Goal: Answer question/provide support: Share knowledge or assist other users

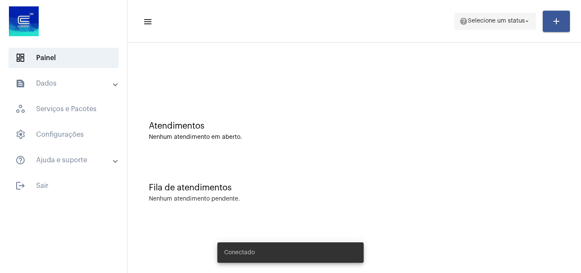
click at [494, 28] on span "help Selecione um status arrow_drop_down" at bounding box center [495, 20] width 71 height 15
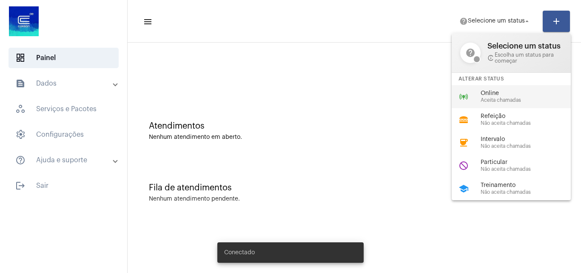
click at [491, 96] on span "Online" at bounding box center [529, 93] width 97 height 6
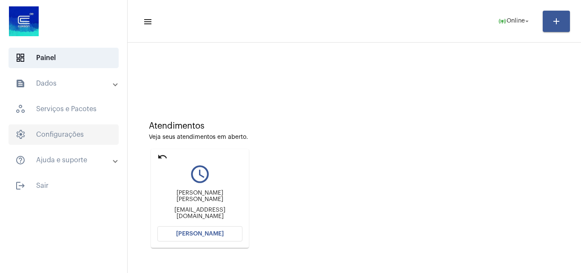
click at [57, 132] on span "settings Configurações" at bounding box center [64, 134] width 110 height 20
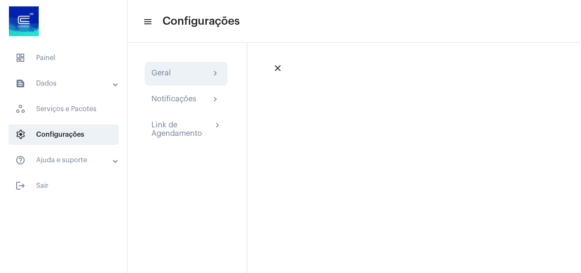
click at [196, 74] on div "Geral chevron_right" at bounding box center [185, 74] width 69 height 10
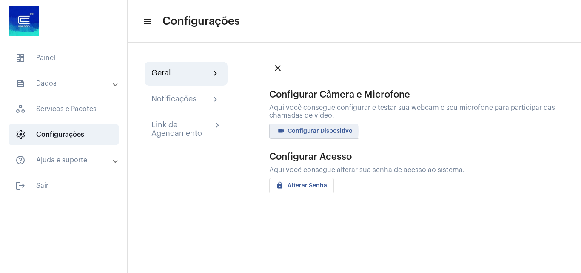
click at [310, 131] on span "videocam Configurar Dispositivo" at bounding box center [314, 131] width 77 height 6
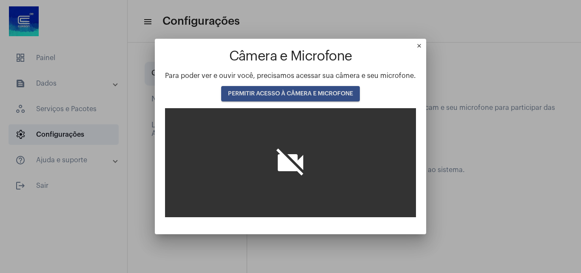
click at [418, 44] on mat-icon "close" at bounding box center [421, 48] width 10 height 10
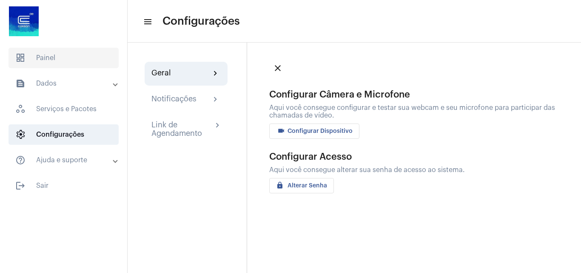
click at [50, 55] on span "dashboard Painel" at bounding box center [64, 58] width 110 height 20
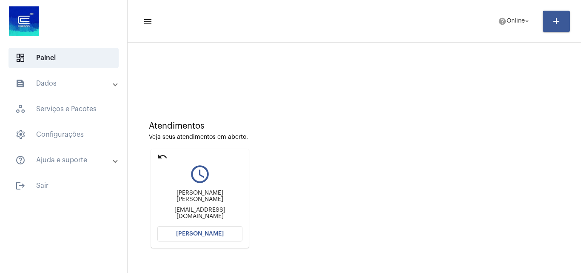
click at [203, 227] on button "[PERSON_NAME]" at bounding box center [199, 233] width 85 height 15
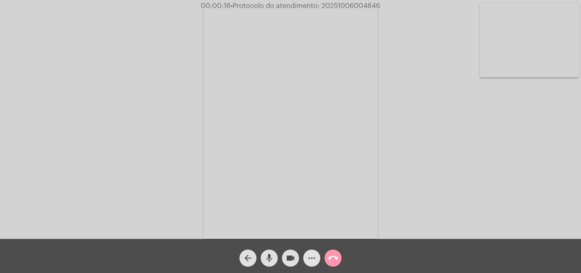
click at [313, 253] on mat-icon "more_horiz" at bounding box center [312, 258] width 10 height 10
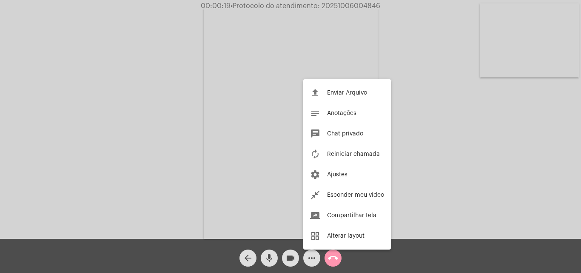
click at [204, 95] on div at bounding box center [290, 136] width 581 height 273
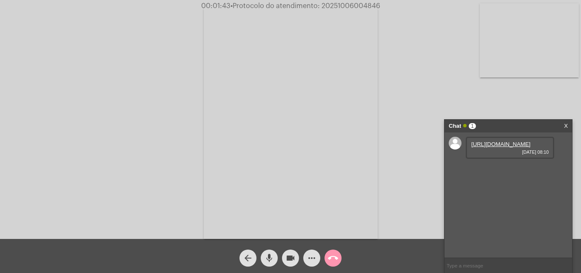
click at [498, 147] on link "[URL][DOMAIN_NAME]" at bounding box center [500, 144] width 59 height 6
click at [502, 99] on div "Acessando Câmera e Microfone..." at bounding box center [291, 121] width 580 height 239
click at [508, 94] on div "Acessando Câmera e Microfone..." at bounding box center [291, 121] width 580 height 239
click at [482, 171] on link "[URL][DOMAIN_NAME]" at bounding box center [500, 168] width 59 height 6
click at [517, 98] on div "Acessando Câmera e Microfone..." at bounding box center [291, 121] width 580 height 239
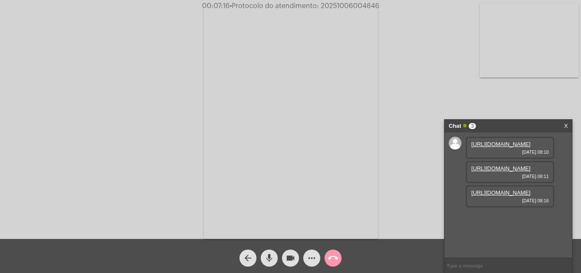
scroll to position [7, 0]
click at [481, 196] on link "[URL][DOMAIN_NAME]" at bounding box center [500, 192] width 59 height 6
click at [516, 96] on div "Acessando Câmera e Microfone..." at bounding box center [291, 121] width 580 height 239
click at [308, 258] on mat-icon "more_horiz" at bounding box center [312, 258] width 10 height 10
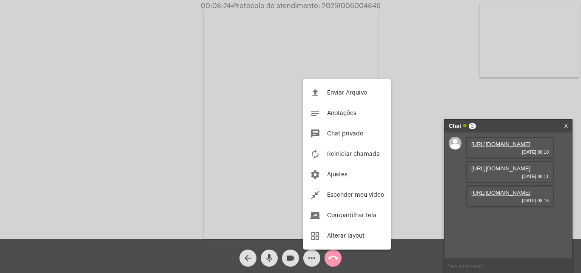
click at [222, 134] on div at bounding box center [290, 136] width 581 height 273
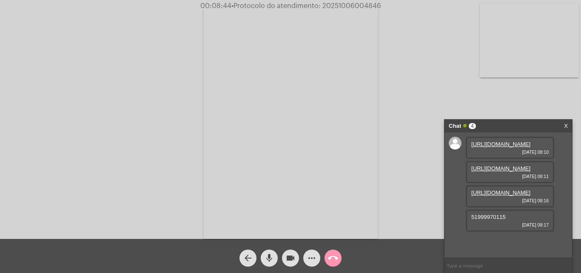
scroll to position [31, 0]
click at [485, 220] on span "51999970115" at bounding box center [488, 217] width 34 height 6
copy span "51999970115"
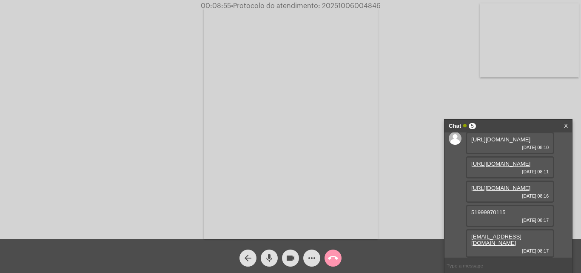
scroll to position [56, 0]
click at [315, 258] on mat-icon "more_horiz" at bounding box center [312, 258] width 10 height 10
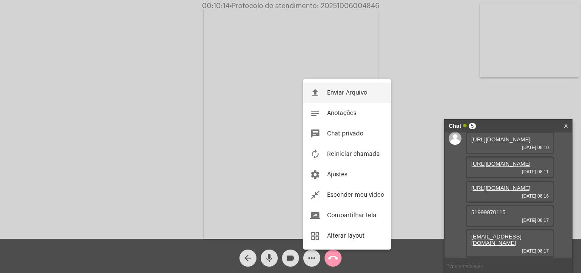
click at [324, 90] on button "file_upload Enviar Arquivo" at bounding box center [347, 93] width 88 height 20
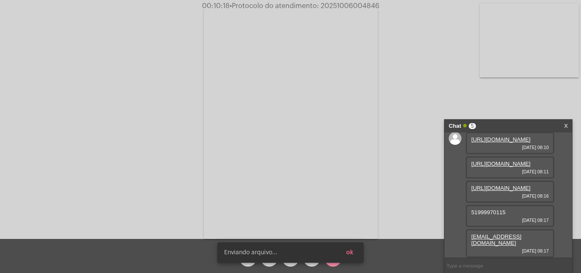
scroll to position [99, 0]
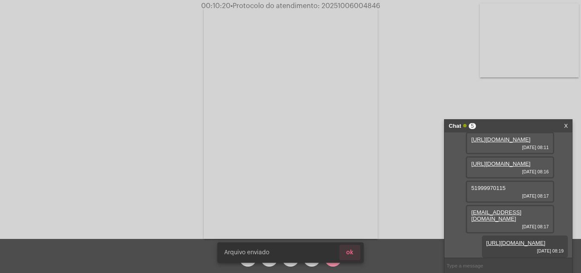
click at [356, 256] on button "ok" at bounding box center [350, 252] width 21 height 15
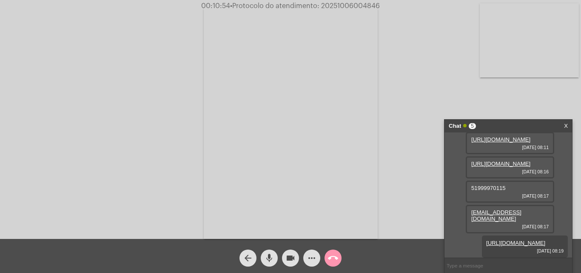
click at [338, 4] on span "• Protocolo do atendimento: 20251006004846" at bounding box center [305, 6] width 150 height 7
copy span "20251006004846"
click at [333, 257] on mat-icon "call_end" at bounding box center [333, 258] width 10 height 10
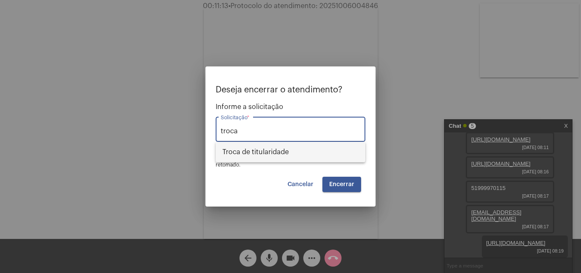
click at [266, 152] on span "Troca de titularidade" at bounding box center [291, 152] width 136 height 20
type input "Troca de titularidade"
click at [332, 185] on span "Encerrar" at bounding box center [341, 184] width 25 height 6
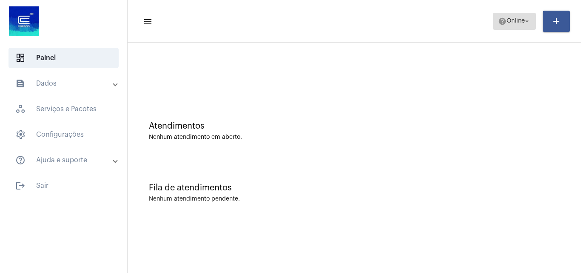
click at [494, 25] on button "help Online arrow_drop_down" at bounding box center [514, 21] width 43 height 17
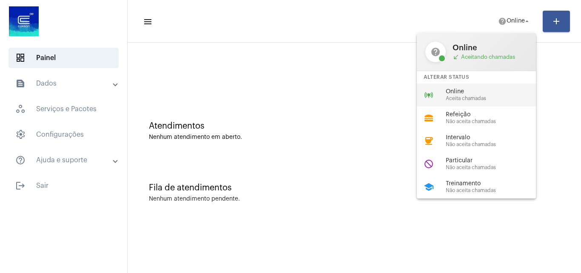
click at [481, 93] on span "Online" at bounding box center [494, 92] width 97 height 6
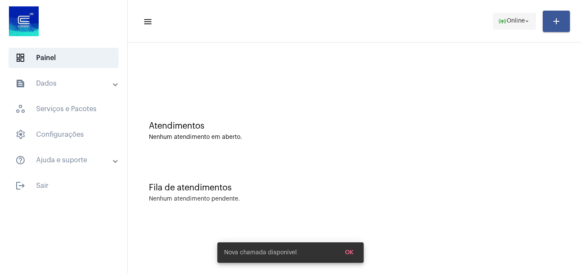
click at [507, 20] on span "Online" at bounding box center [516, 21] width 18 height 6
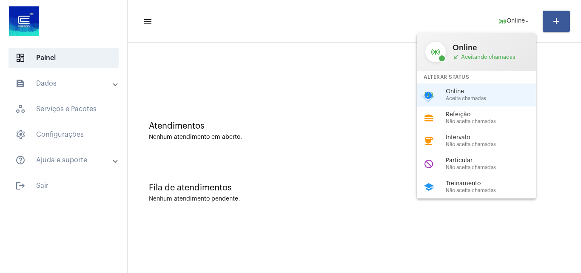
click at [290, 73] on div at bounding box center [290, 136] width 581 height 273
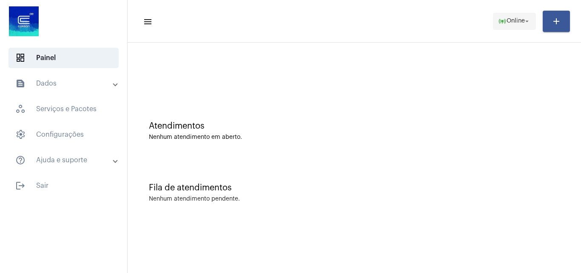
click at [506, 17] on span "online_prediction Online arrow_drop_down" at bounding box center [514, 20] width 33 height 15
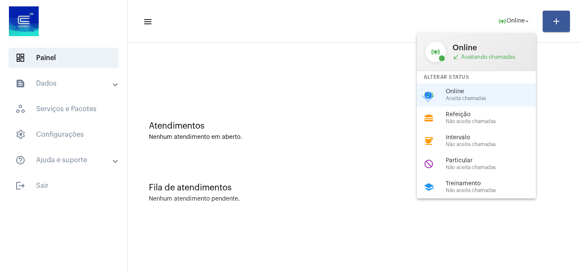
click at [297, 95] on div at bounding box center [290, 136] width 581 height 273
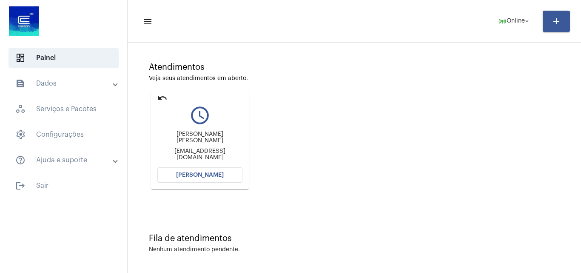
scroll to position [60, 0]
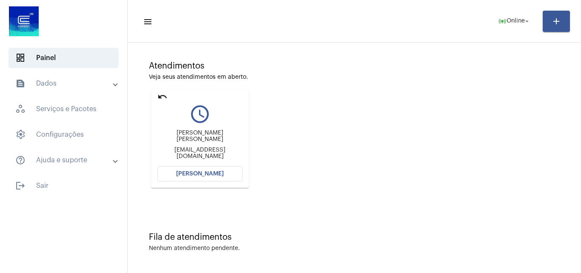
click at [204, 171] on span "[PERSON_NAME]" at bounding box center [200, 174] width 48 height 6
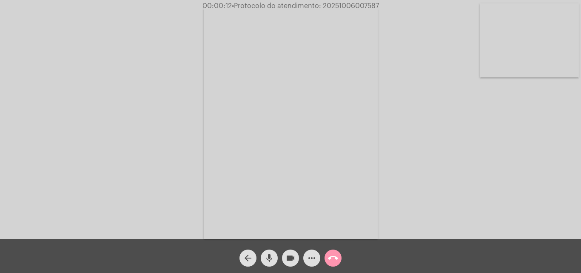
click at [507, 172] on div "Acessando Câmera e Microfone..." at bounding box center [291, 121] width 580 height 239
click at [425, 147] on div "Acessando Câmera e Microfone..." at bounding box center [291, 121] width 580 height 239
click at [310, 256] on mat-icon "more_horiz" at bounding box center [312, 258] width 10 height 10
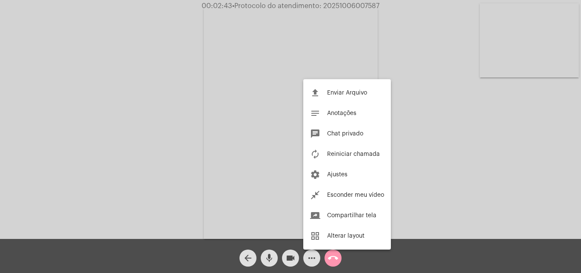
click at [145, 124] on div at bounding box center [290, 136] width 581 height 273
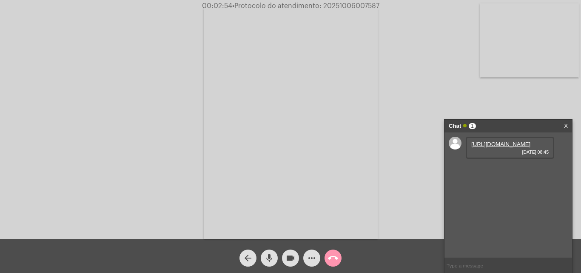
click at [475, 147] on link "[URL][DOMAIN_NAME]" at bounding box center [500, 144] width 59 height 6
click at [263, 26] on video at bounding box center [291, 122] width 174 height 232
click at [134, 110] on video at bounding box center [130, 122] width 174 height 232
click at [317, 256] on mat-icon "more_horiz" at bounding box center [312, 258] width 10 height 10
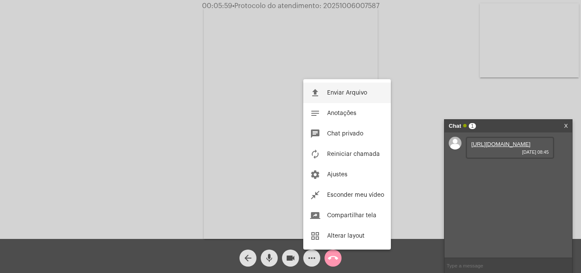
click at [323, 93] on button "file_upload Enviar Arquivo" at bounding box center [347, 93] width 88 height 20
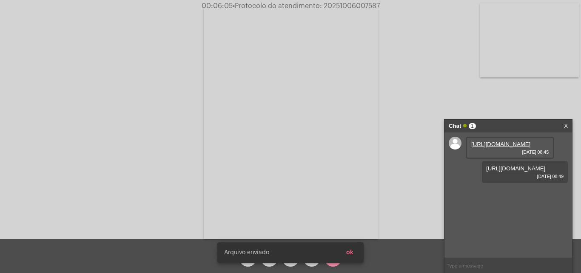
click at [353, 254] on span "ok" at bounding box center [349, 252] width 7 height 6
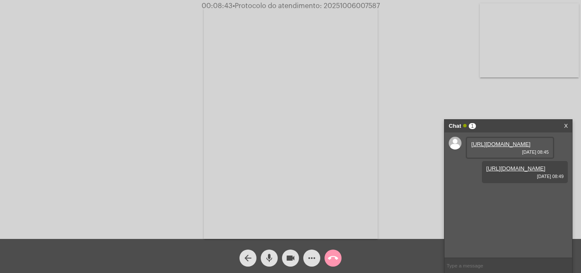
click at [308, 257] on mat-icon "more_horiz" at bounding box center [312, 258] width 10 height 10
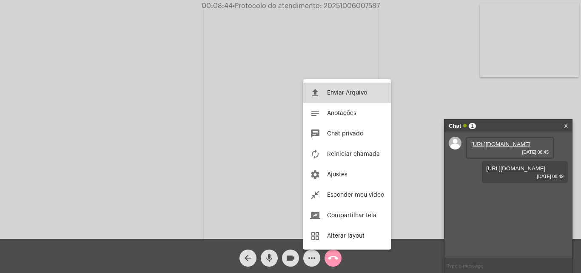
click at [328, 91] on span "Enviar Arquivo" at bounding box center [347, 93] width 40 height 6
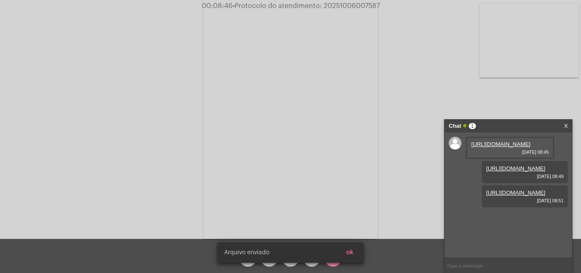
scroll to position [7, 0]
click at [359, 251] on button "ok" at bounding box center [350, 252] width 21 height 15
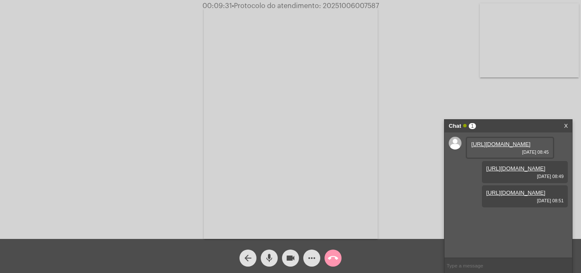
click at [314, 258] on mat-icon "more_horiz" at bounding box center [312, 258] width 10 height 10
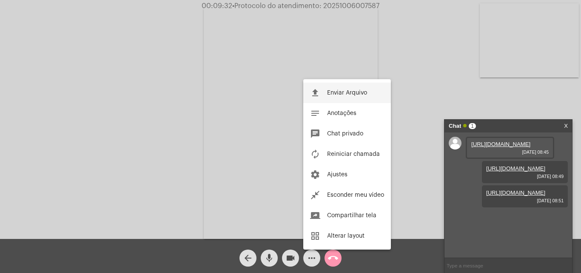
click at [329, 93] on span "Enviar Arquivo" at bounding box center [347, 93] width 40 height 6
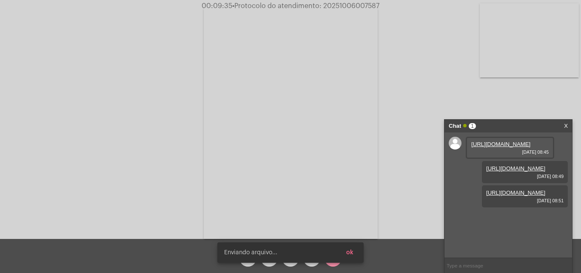
scroll to position [51, 0]
click at [352, 253] on span "ok" at bounding box center [349, 252] width 7 height 6
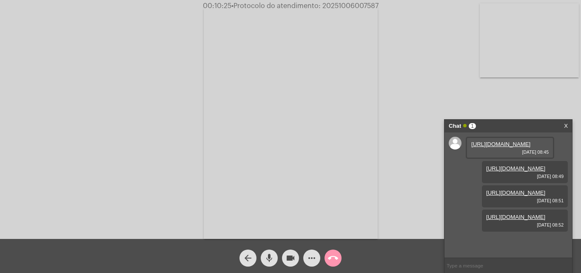
click at [314, 256] on mat-icon "more_horiz" at bounding box center [312, 258] width 10 height 10
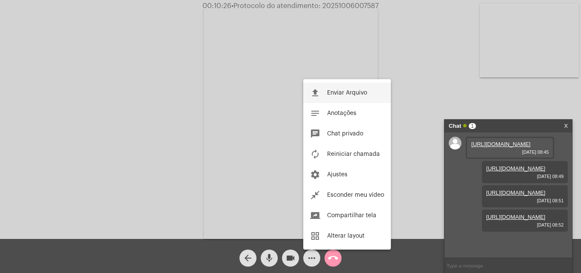
click at [329, 94] on span "Enviar Arquivo" at bounding box center [347, 93] width 40 height 6
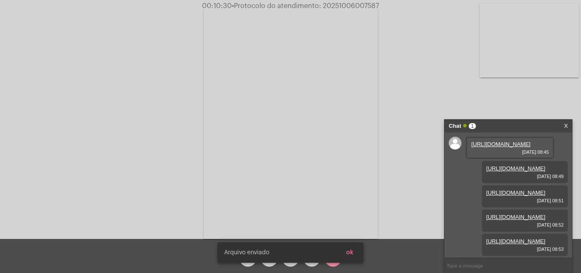
scroll to position [94, 0]
click at [357, 253] on button "ok" at bounding box center [350, 252] width 21 height 15
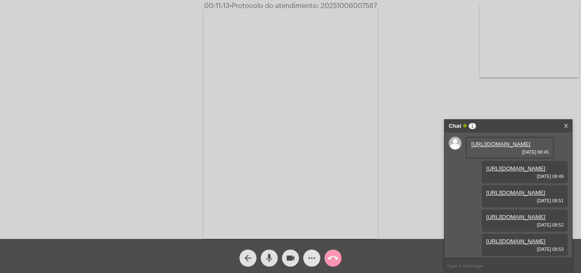
click at [308, 257] on mat-icon "more_horiz" at bounding box center [312, 258] width 10 height 10
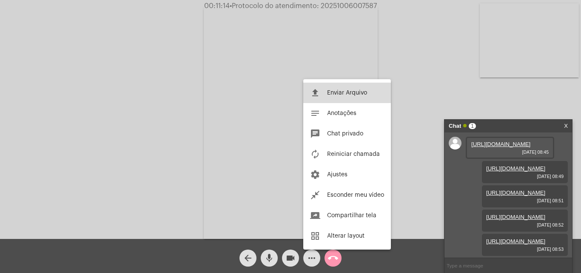
click at [328, 96] on button "file_upload Enviar Arquivo" at bounding box center [347, 93] width 88 height 20
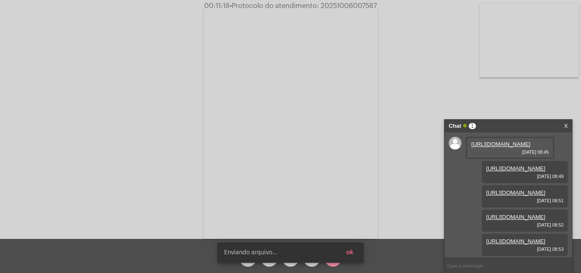
scroll to position [137, 0]
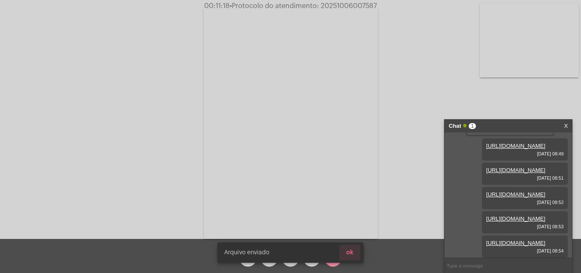
click at [357, 257] on button "ok" at bounding box center [350, 252] width 21 height 15
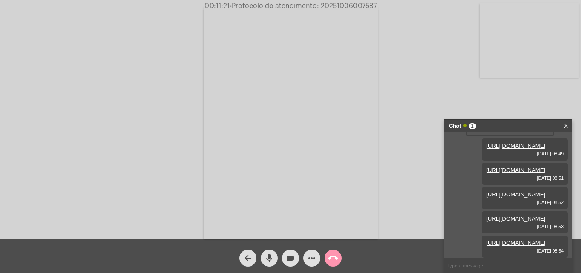
scroll to position [128, 0]
click at [309, 256] on mat-icon "more_horiz" at bounding box center [312, 258] width 10 height 10
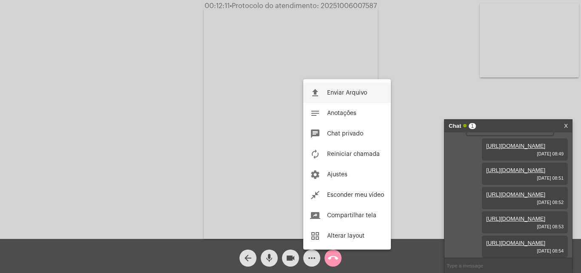
click at [329, 94] on span "Enviar Arquivo" at bounding box center [347, 93] width 40 height 6
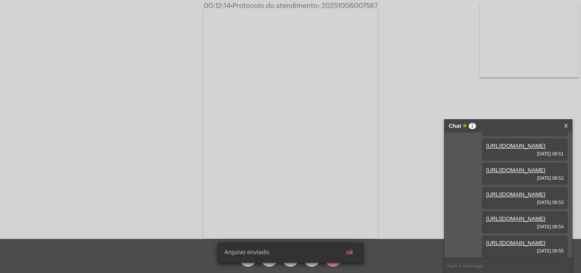
scroll to position [181, 0]
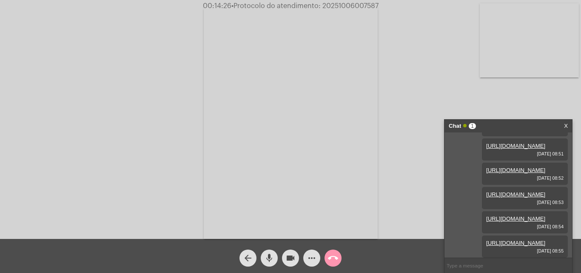
click at [313, 255] on mat-icon "more_horiz" at bounding box center [312, 258] width 10 height 10
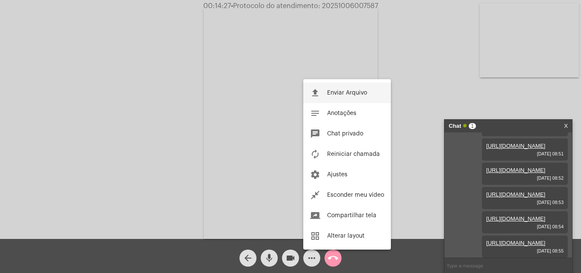
click at [325, 91] on button "file_upload Enviar Arquivo" at bounding box center [347, 93] width 88 height 20
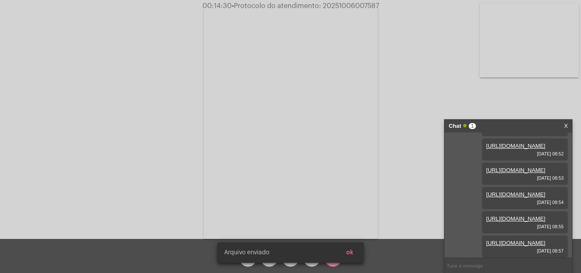
scroll to position [224, 0]
click at [356, 249] on button "ok" at bounding box center [350, 252] width 21 height 15
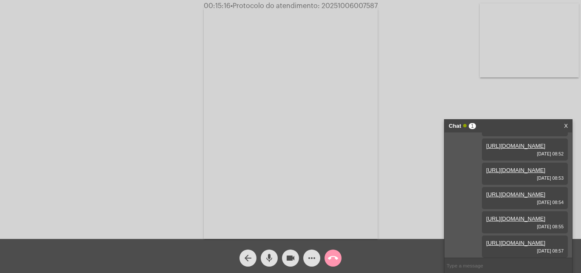
click at [312, 255] on mat-icon "more_horiz" at bounding box center [312, 258] width 10 height 10
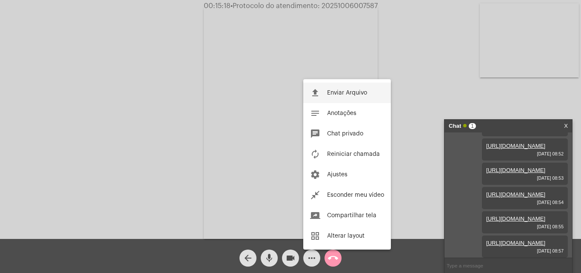
click at [323, 97] on button "file_upload Enviar Arquivo" at bounding box center [347, 93] width 88 height 20
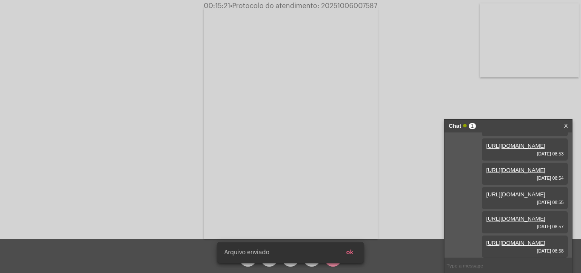
scroll to position [268, 0]
click at [360, 254] on snack-bar-container "[PERSON_NAME] enviado ok" at bounding box center [290, 252] width 146 height 20
click at [357, 253] on button "ok" at bounding box center [350, 252] width 21 height 15
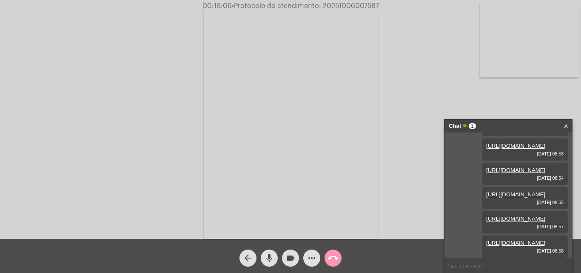
click at [314, 255] on mat-icon "more_horiz" at bounding box center [312, 258] width 10 height 10
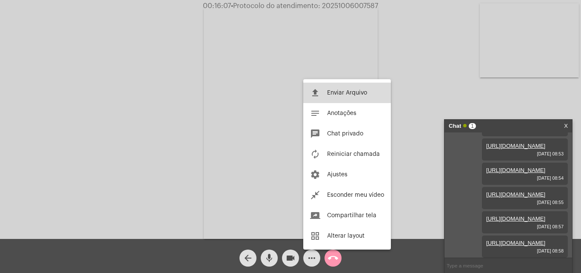
click at [315, 87] on button "file_upload Enviar Arquivo" at bounding box center [347, 93] width 88 height 20
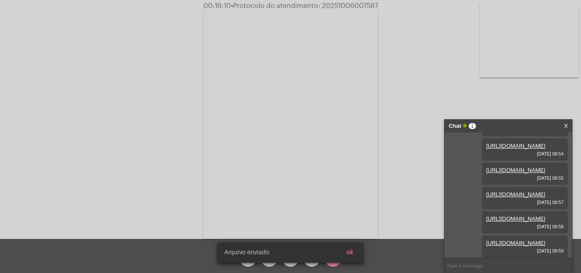
scroll to position [311, 0]
click at [350, 255] on span "ok" at bounding box center [349, 252] width 7 height 6
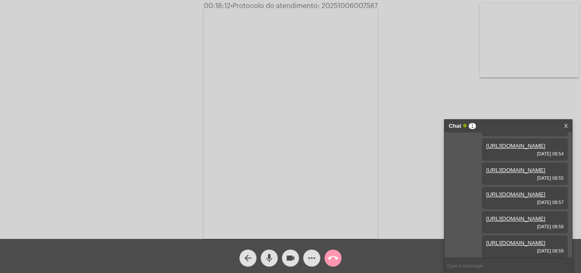
click at [313, 260] on mat-icon "more_horiz" at bounding box center [312, 258] width 10 height 10
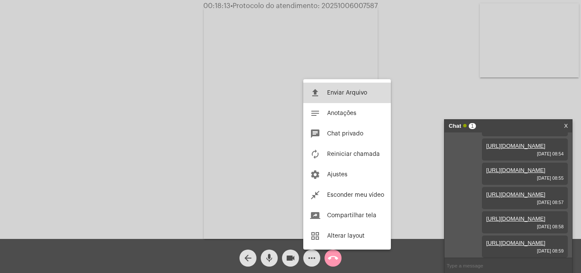
click at [318, 93] on mat-icon "file_upload" at bounding box center [315, 93] width 10 height 10
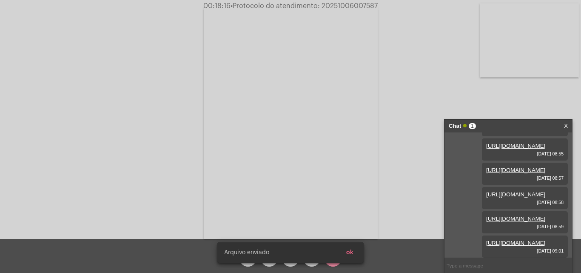
scroll to position [354, 0]
click at [353, 253] on span "ok" at bounding box center [349, 252] width 7 height 6
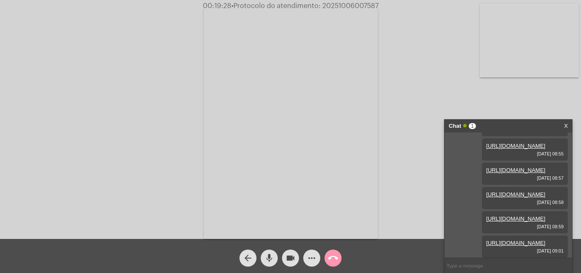
click at [307, 259] on mat-icon "more_horiz" at bounding box center [312, 258] width 10 height 10
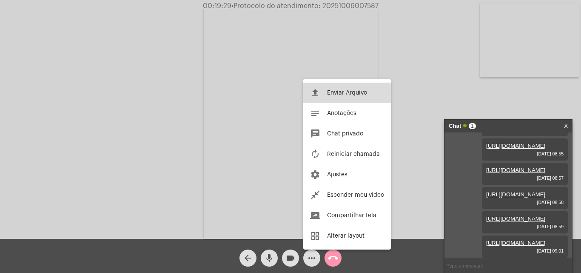
click at [326, 89] on button "file_upload Enviar Arquivo" at bounding box center [347, 93] width 88 height 20
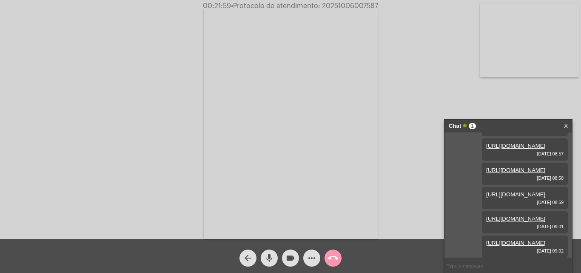
scroll to position [398, 0]
click at [288, 178] on video at bounding box center [291, 122] width 174 height 232
drag, startPoint x: 146, startPoint y: 148, endPoint x: 246, endPoint y: 191, distance: 108.4
click at [148, 148] on video at bounding box center [130, 122] width 174 height 232
click at [272, 257] on mat-icon "mic" at bounding box center [269, 258] width 10 height 10
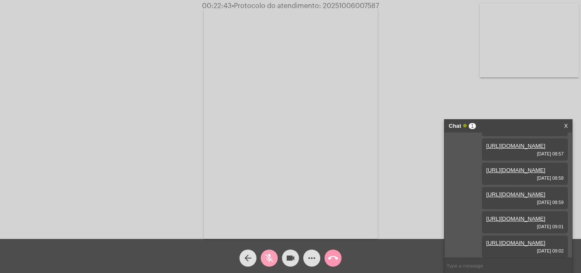
click at [268, 259] on mat-icon "mic_off" at bounding box center [269, 258] width 10 height 10
click at [267, 260] on mat-icon "mic" at bounding box center [269, 258] width 10 height 10
click at [267, 257] on mat-icon "mic_off" at bounding box center [269, 258] width 10 height 10
click at [309, 257] on mat-icon "more_horiz" at bounding box center [312, 258] width 10 height 10
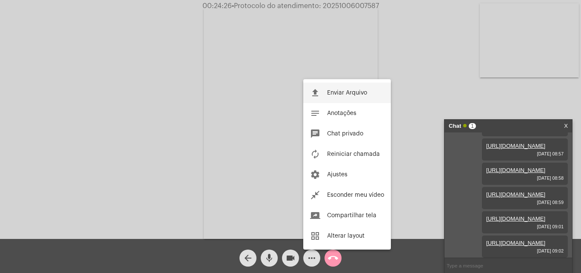
click at [332, 96] on button "file_upload Enviar Arquivo" at bounding box center [347, 93] width 88 height 20
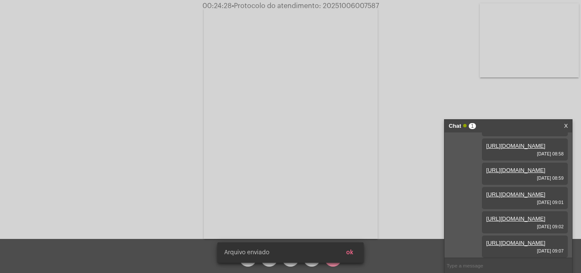
scroll to position [441, 0]
click at [356, 249] on button "ok" at bounding box center [350, 252] width 21 height 15
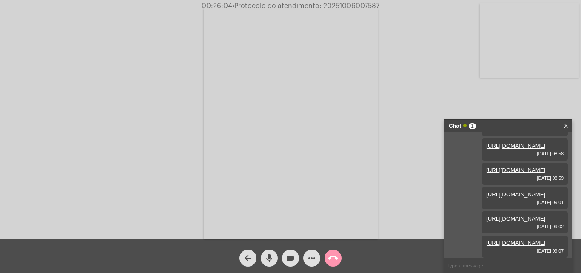
click at [309, 256] on mat-icon "more_horiz" at bounding box center [312, 258] width 10 height 10
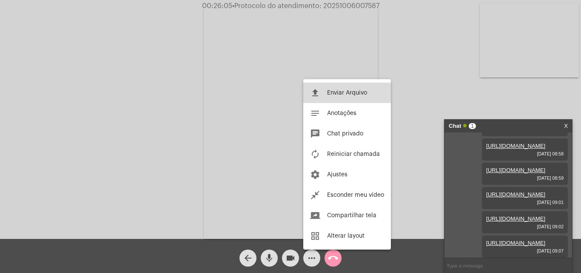
click at [338, 95] on span "Enviar Arquivo" at bounding box center [347, 93] width 40 height 6
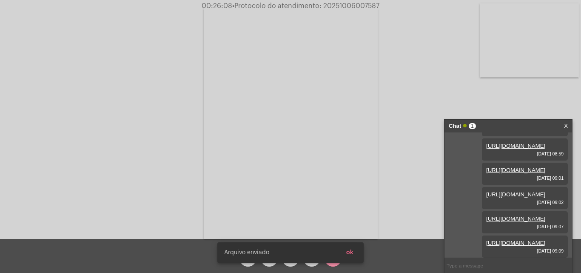
scroll to position [485, 0]
click at [357, 254] on button "ok" at bounding box center [350, 252] width 21 height 15
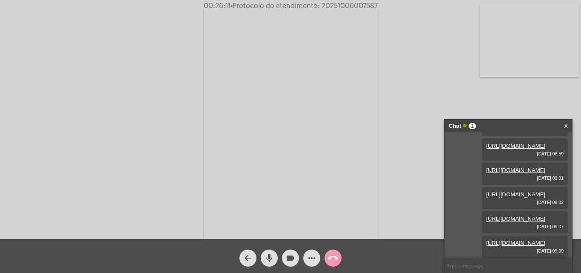
click at [344, 6] on span "• Protocolo do atendimento: 20251006007587" at bounding box center [304, 6] width 147 height 7
copy span "20251006007587"
click at [332, 258] on mat-icon "call_end" at bounding box center [333, 258] width 10 height 10
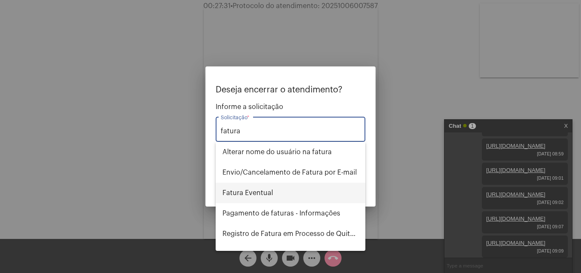
click at [274, 191] on span "Fatura Eventual" at bounding box center [291, 193] width 136 height 20
type input "Fatura Eventual"
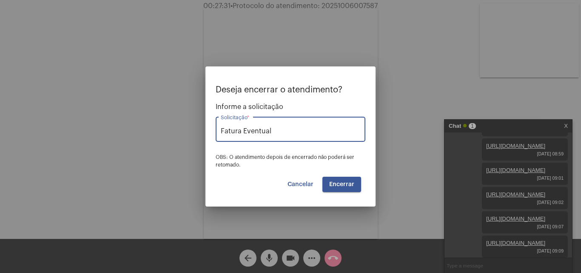
click at [343, 179] on button "Encerrar" at bounding box center [342, 184] width 39 height 15
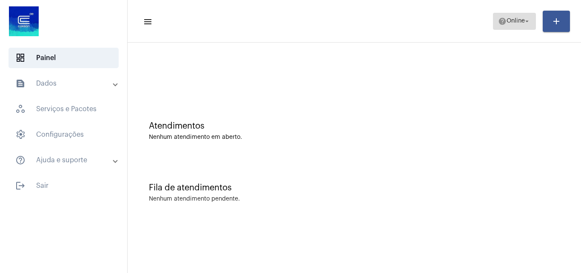
click at [509, 17] on span "help Online arrow_drop_down" at bounding box center [514, 20] width 33 height 15
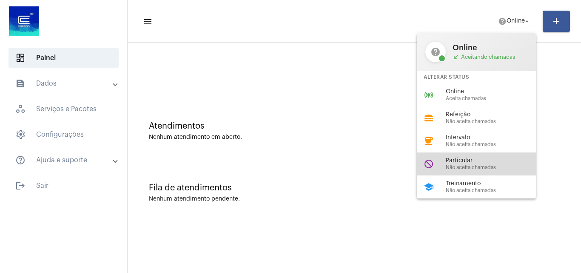
click at [480, 166] on span "Não aceita chamadas" at bounding box center [494, 168] width 97 height 6
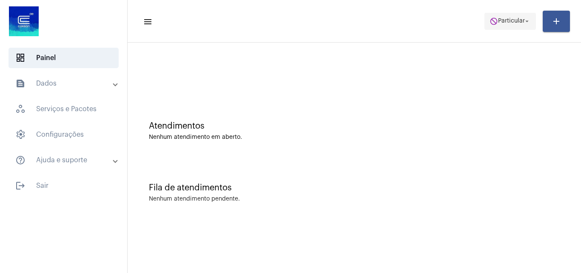
click at [514, 17] on span "do_not_disturb Particular arrow_drop_down" at bounding box center [510, 20] width 41 height 15
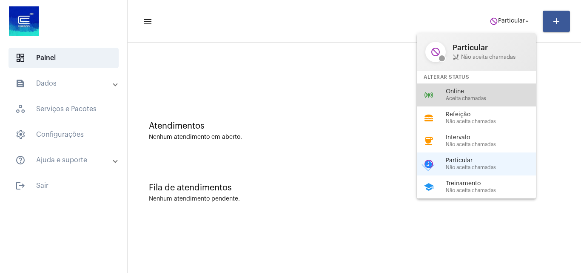
click at [471, 102] on div "online_prediction Online Aceita chamadas" at bounding box center [483, 94] width 133 height 23
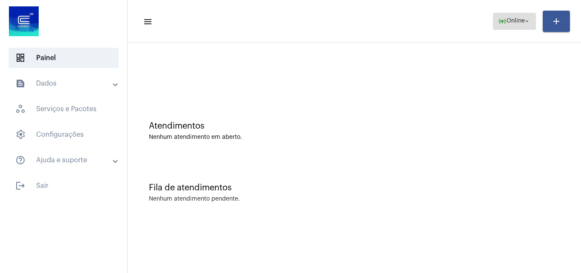
click at [522, 19] on span "Online" at bounding box center [516, 21] width 18 height 6
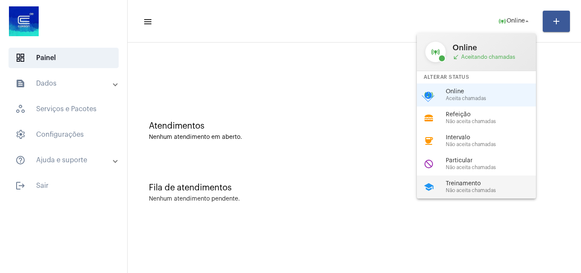
click at [464, 185] on span "Treinamento" at bounding box center [494, 183] width 97 height 6
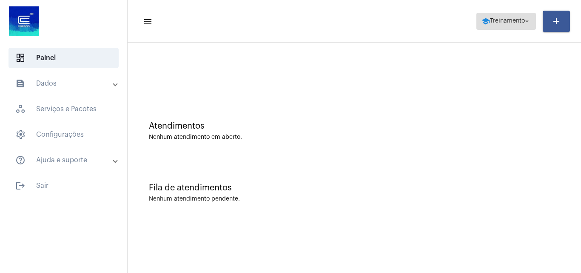
click at [490, 23] on span "Treinamento" at bounding box center [507, 21] width 35 height 6
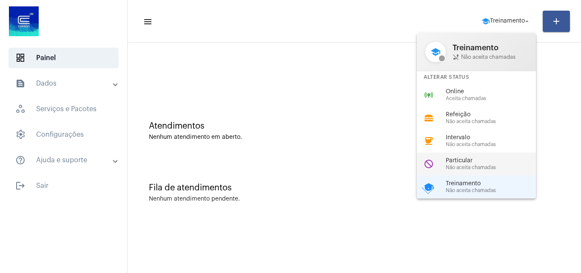
click at [474, 159] on span "Particular" at bounding box center [494, 160] width 97 height 6
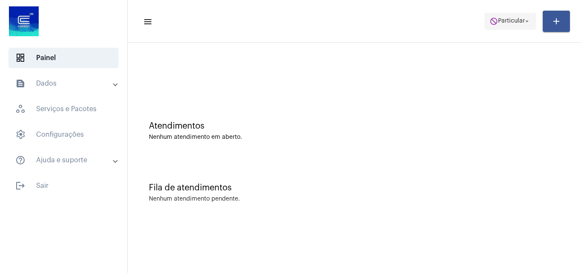
click at [502, 18] on span "Particular" at bounding box center [511, 21] width 27 height 6
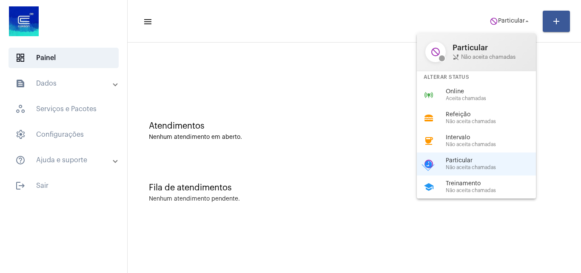
drag, startPoint x: 471, startPoint y: 187, endPoint x: 466, endPoint y: 181, distance: 7.8
click at [471, 188] on span "Não aceita chamadas" at bounding box center [494, 191] width 97 height 6
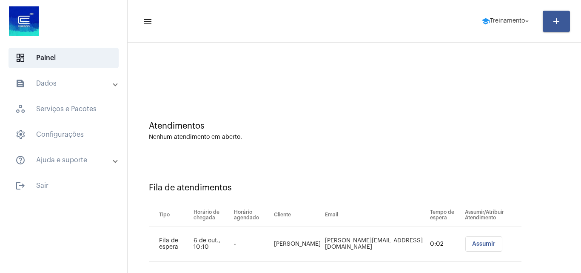
scroll to position [11, 0]
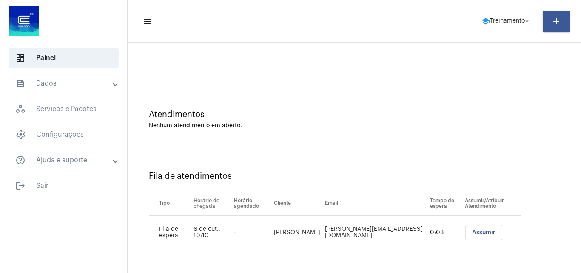
click at [472, 232] on span "Assumir" at bounding box center [483, 232] width 23 height 6
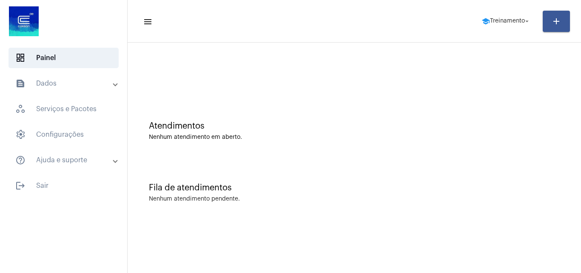
scroll to position [0, 0]
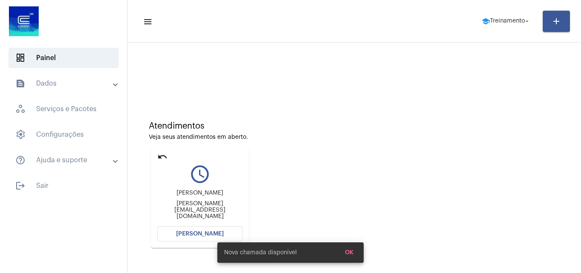
click at [184, 231] on span "[PERSON_NAME]" at bounding box center [200, 234] width 48 height 6
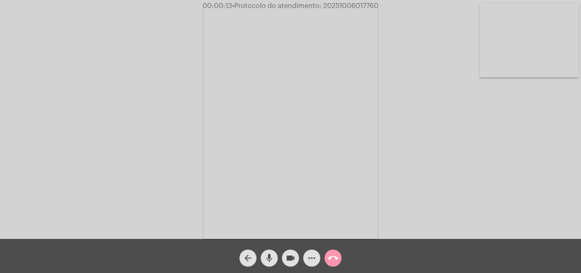
click at [491, 159] on div "Acessando Câmera e Microfone..." at bounding box center [291, 121] width 580 height 239
click at [309, 252] on span "more_horiz" at bounding box center [312, 257] width 10 height 17
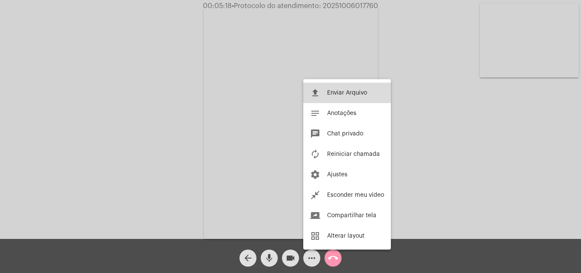
click at [326, 94] on button "file_upload Enviar Arquivo" at bounding box center [347, 93] width 88 height 20
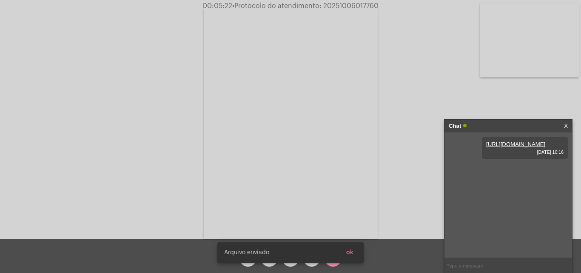
click at [351, 253] on span "ok" at bounding box center [349, 252] width 7 height 6
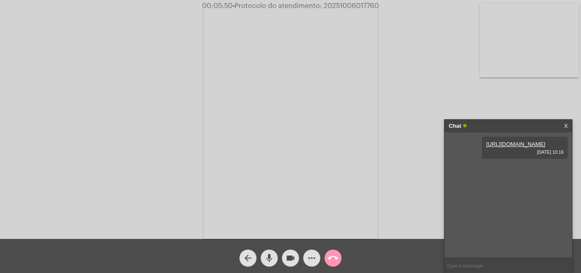
click at [310, 258] on mat-icon "more_horiz" at bounding box center [312, 258] width 10 height 10
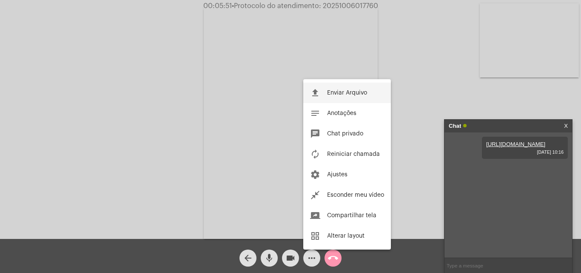
click at [332, 91] on span "Enviar Arquivo" at bounding box center [347, 93] width 40 height 6
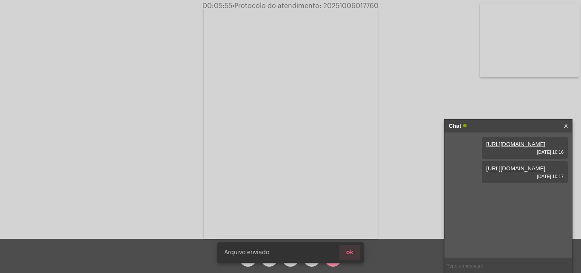
click at [357, 248] on button "ok" at bounding box center [350, 252] width 21 height 15
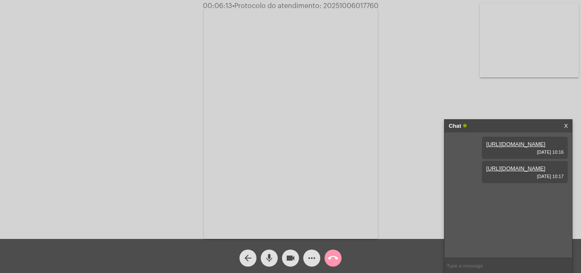
click at [314, 254] on mat-icon "more_horiz" at bounding box center [312, 258] width 10 height 10
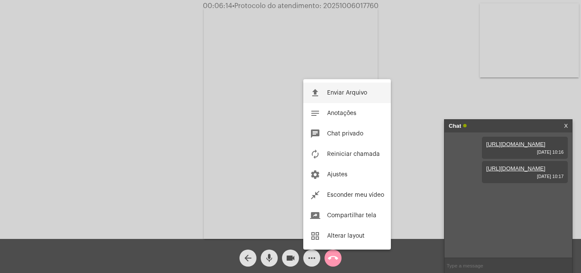
click at [331, 90] on span "Enviar Arquivo" at bounding box center [347, 93] width 40 height 6
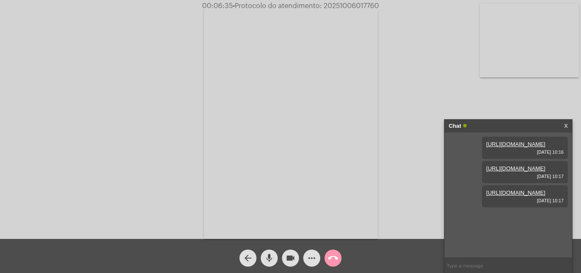
click at [270, 257] on mat-icon "mic" at bounding box center [269, 258] width 10 height 10
click at [270, 260] on mat-icon "mic_off" at bounding box center [269, 258] width 10 height 10
click at [307, 257] on mat-icon "more_horiz" at bounding box center [312, 258] width 10 height 10
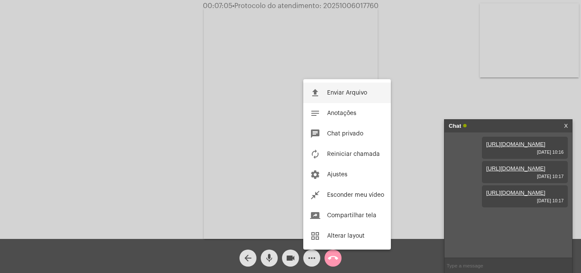
click at [325, 93] on button "file_upload Enviar Arquivo" at bounding box center [347, 93] width 88 height 20
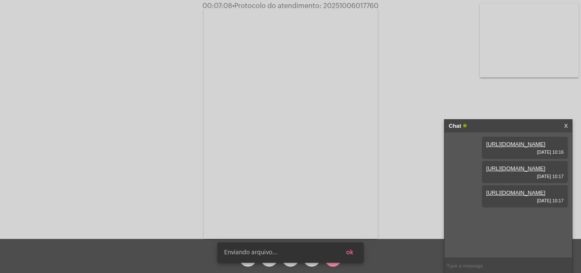
scroll to position [51, 0]
click at [351, 251] on span "ok" at bounding box center [349, 252] width 7 height 6
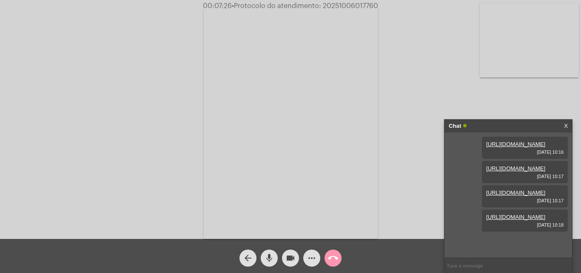
click at [306, 255] on button "more_horiz" at bounding box center [311, 257] width 17 height 17
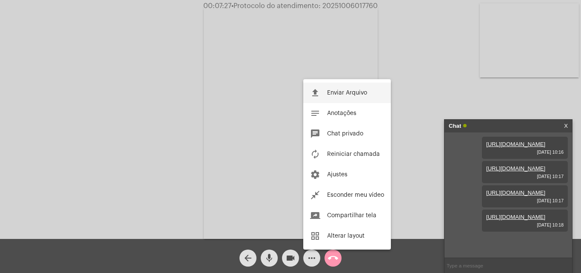
click at [340, 94] on span "Enviar Arquivo" at bounding box center [347, 93] width 40 height 6
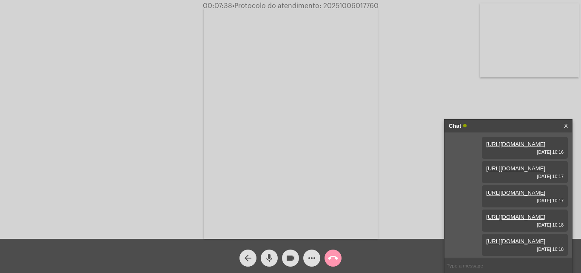
scroll to position [94, 0]
click at [315, 253] on mat-icon "more_horiz" at bounding box center [312, 258] width 10 height 10
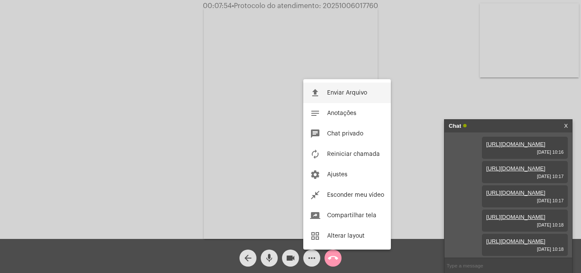
click at [328, 93] on span "Enviar Arquivo" at bounding box center [347, 93] width 40 height 6
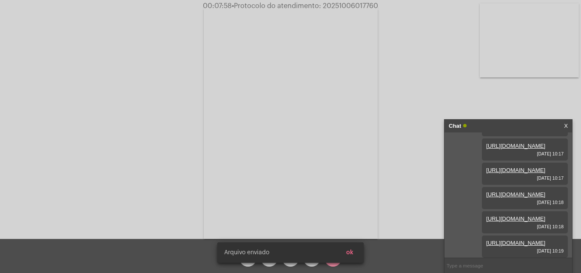
scroll to position [137, 0]
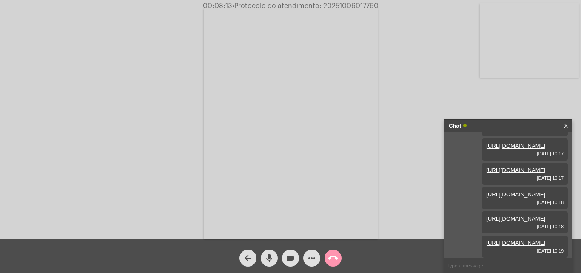
click at [309, 254] on mat-icon "more_horiz" at bounding box center [312, 258] width 10 height 10
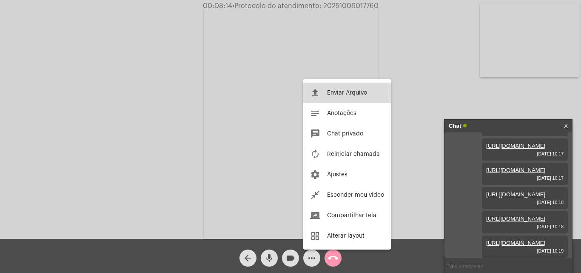
click at [331, 92] on span "Enviar Arquivo" at bounding box center [347, 93] width 40 height 6
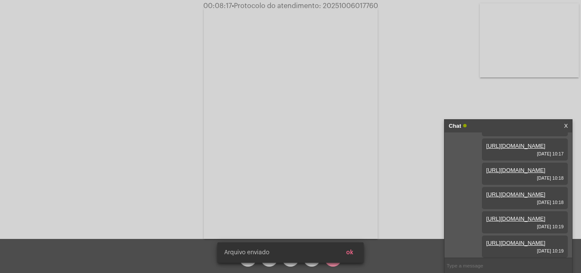
scroll to position [181, 0]
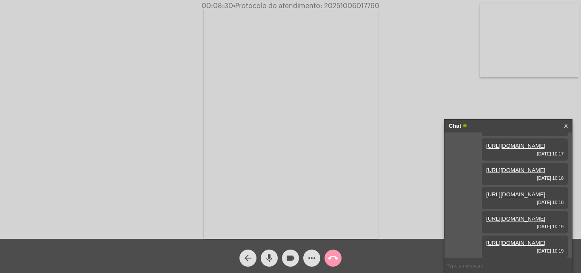
click at [305, 254] on button "more_horiz" at bounding box center [311, 257] width 17 height 17
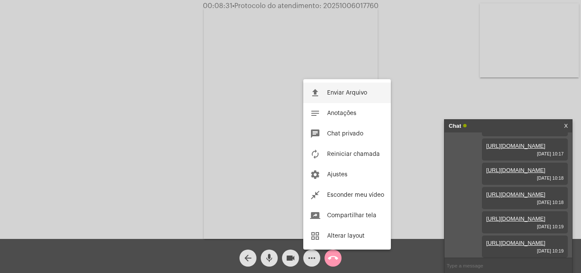
click at [335, 94] on span "Enviar Arquivo" at bounding box center [347, 93] width 40 height 6
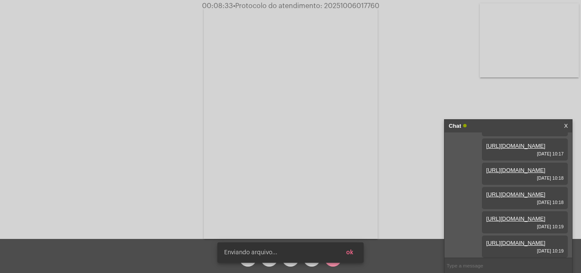
scroll to position [224, 0]
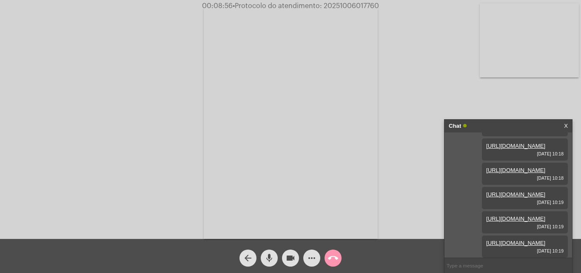
click at [311, 259] on mat-icon "more_horiz" at bounding box center [312, 258] width 10 height 10
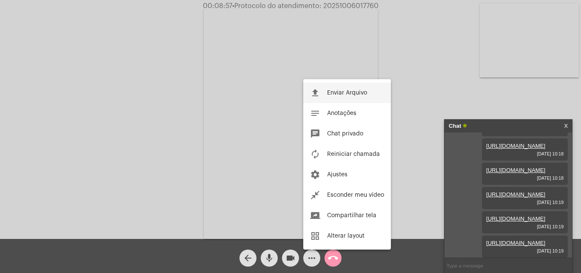
click at [323, 94] on button "file_upload Enviar Arquivo" at bounding box center [347, 93] width 88 height 20
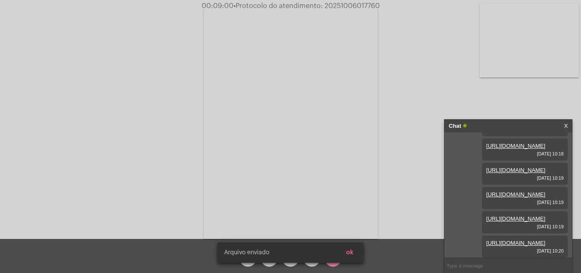
scroll to position [268, 0]
click at [354, 253] on button "ok" at bounding box center [350, 252] width 21 height 15
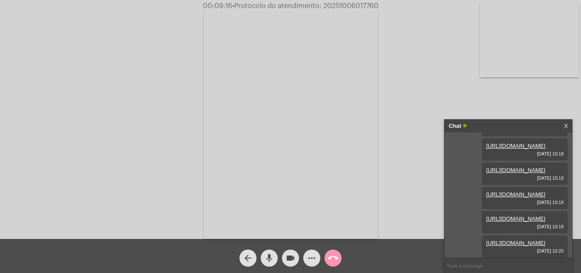
click at [312, 259] on mat-icon "more_horiz" at bounding box center [312, 258] width 10 height 10
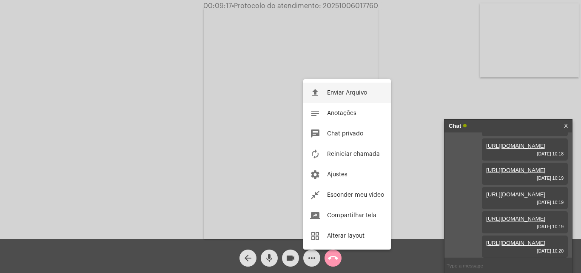
click at [328, 96] on button "file_upload Enviar Arquivo" at bounding box center [347, 93] width 88 height 20
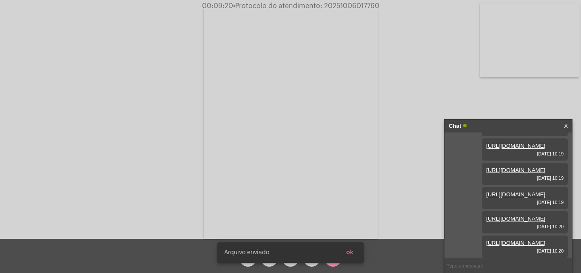
scroll to position [311, 0]
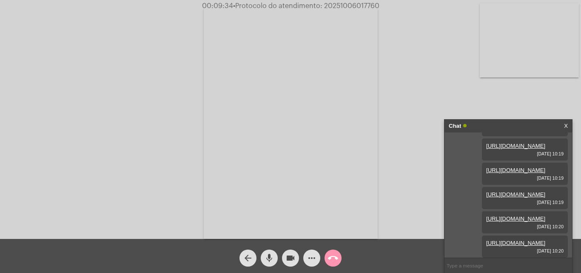
click at [311, 256] on mat-icon "more_horiz" at bounding box center [312, 258] width 10 height 10
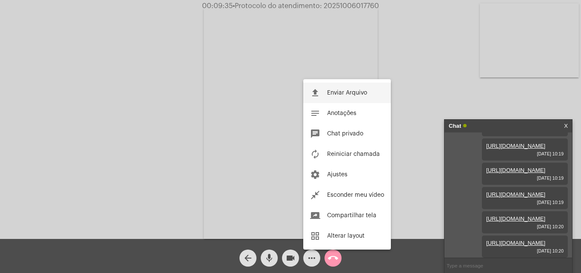
click at [335, 93] on span "Enviar Arquivo" at bounding box center [347, 93] width 40 height 6
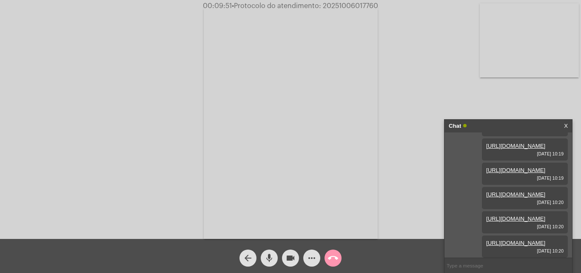
scroll to position [354, 0]
click at [316, 260] on mat-icon "more_horiz" at bounding box center [312, 258] width 10 height 10
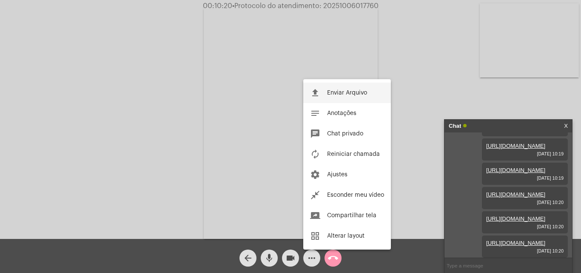
click at [321, 92] on button "file_upload Enviar Arquivo" at bounding box center [347, 93] width 88 height 20
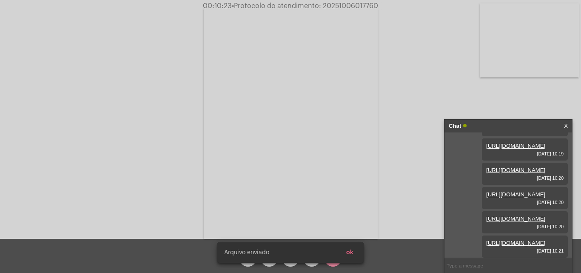
scroll to position [398, 0]
click at [357, 250] on button "ok" at bounding box center [350, 252] width 21 height 15
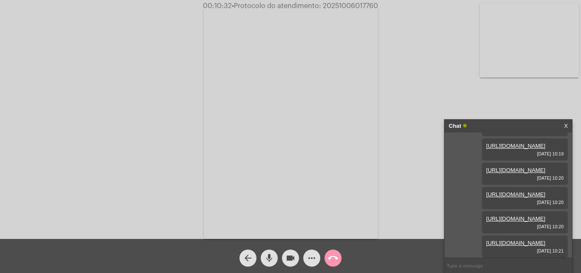
click at [334, 8] on span "• Protocolo do atendimento: 20251006017760" at bounding box center [305, 6] width 146 height 7
copy span "20251006017760"
click at [334, 257] on mat-icon "call_end" at bounding box center [333, 258] width 10 height 10
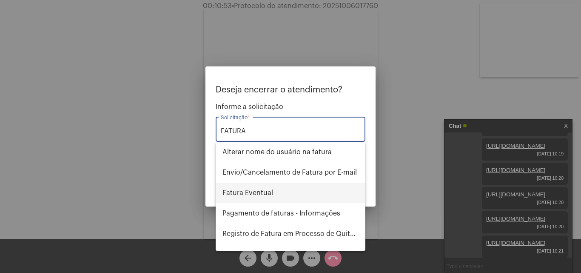
click at [255, 193] on span "Fatura Eventual" at bounding box center [291, 193] width 136 height 20
type input "Fatura Eventual"
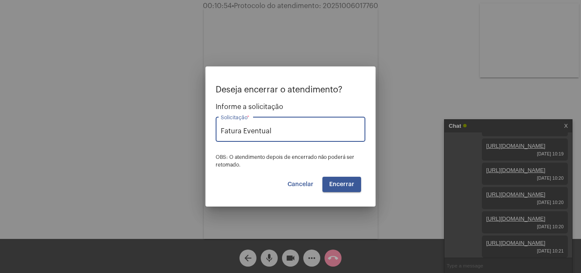
click at [344, 180] on button "Encerrar" at bounding box center [342, 184] width 39 height 15
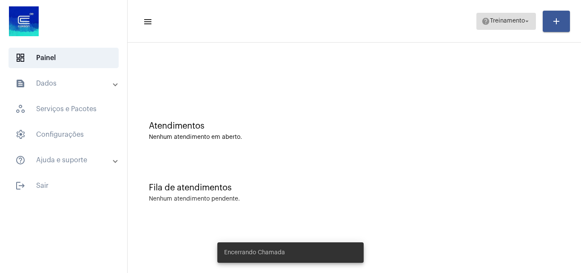
click at [502, 20] on span "Treinamento" at bounding box center [507, 21] width 35 height 6
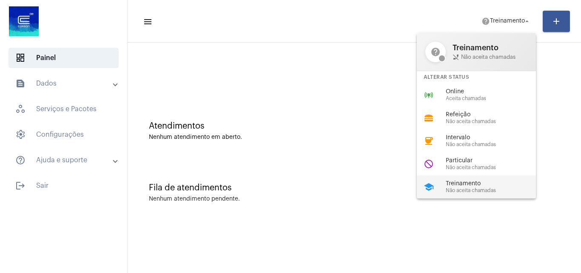
click at [473, 192] on span "Não aceita chamadas" at bounding box center [494, 191] width 97 height 6
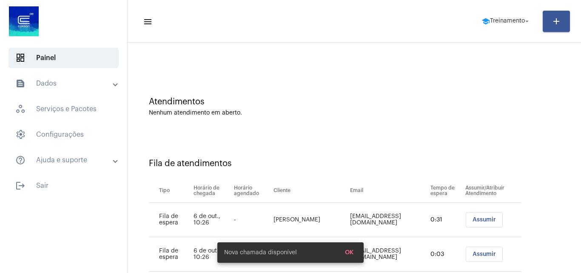
scroll to position [46, 0]
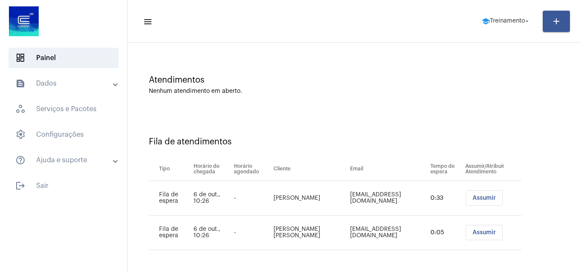
click at [473, 198] on span "Assumir" at bounding box center [484, 198] width 23 height 6
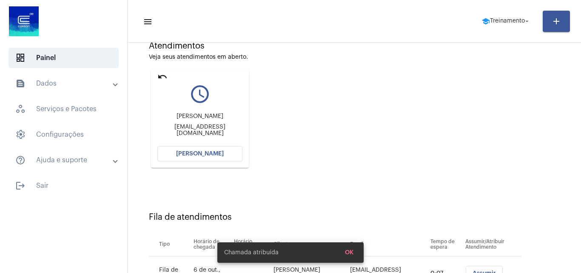
scroll to position [85, 0]
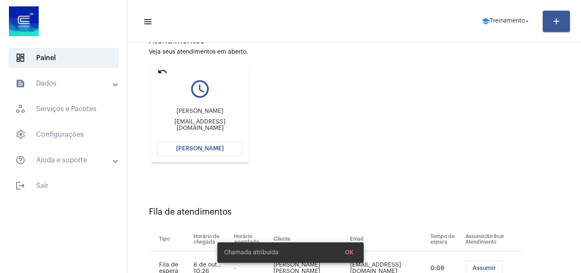
click at [212, 149] on span "[PERSON_NAME]" at bounding box center [200, 149] width 48 height 6
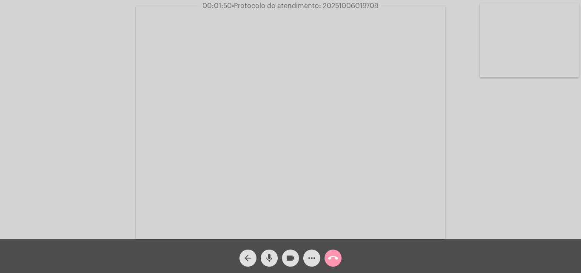
click at [314, 251] on span "more_horiz" at bounding box center [312, 257] width 10 height 17
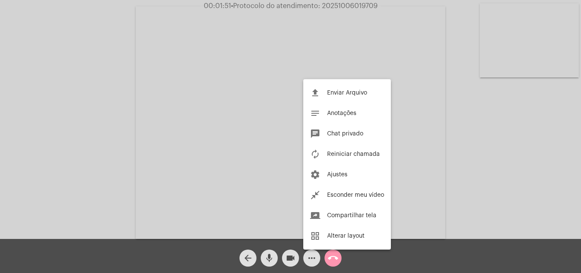
click at [163, 89] on div at bounding box center [290, 136] width 581 height 273
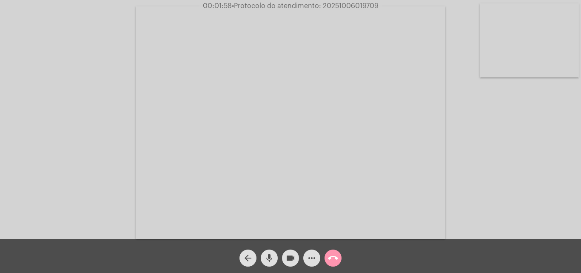
click at [271, 259] on mat-icon "mic" at bounding box center [269, 258] width 10 height 10
click at [267, 256] on mat-icon "mic_off" at bounding box center [269, 258] width 10 height 10
click at [268, 254] on mat-icon "mic" at bounding box center [269, 258] width 10 height 10
click at [270, 257] on mat-icon "mic_off" at bounding box center [269, 258] width 10 height 10
click at [311, 260] on mat-icon "more_horiz" at bounding box center [312, 258] width 10 height 10
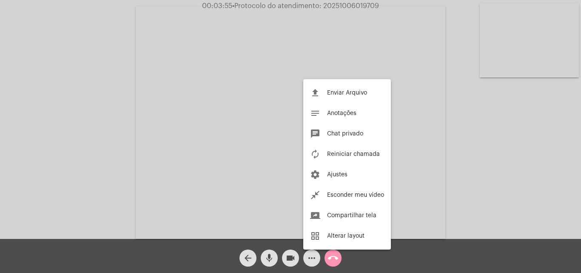
click at [152, 94] on div at bounding box center [290, 136] width 581 height 273
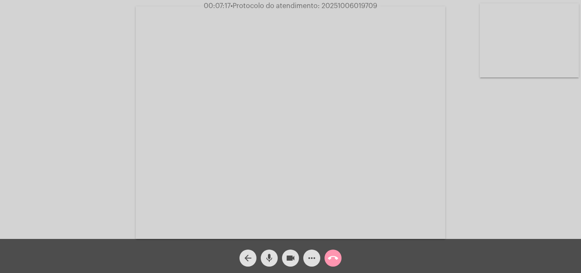
click at [331, 6] on span "• Protocolo do atendimento: 20251006019709" at bounding box center [304, 6] width 147 height 7
copy span "20251006019709"
click at [331, 261] on mat-icon "call_end" at bounding box center [333, 258] width 10 height 10
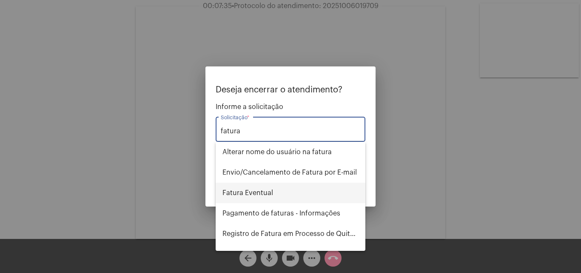
click at [255, 197] on span "Fatura Eventual" at bounding box center [291, 193] width 136 height 20
type input "Fatura Eventual"
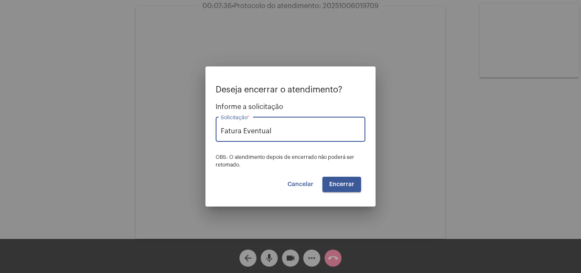
click at [350, 185] on span "Encerrar" at bounding box center [341, 184] width 25 height 6
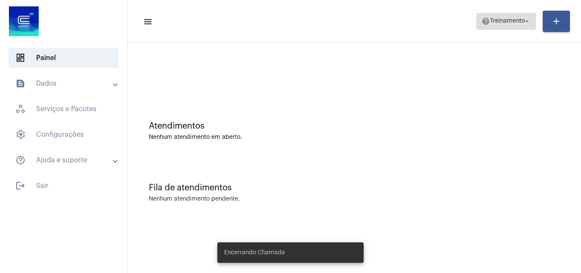
click at [499, 24] on span "help Treinamento arrow_drop_down" at bounding box center [506, 20] width 49 height 15
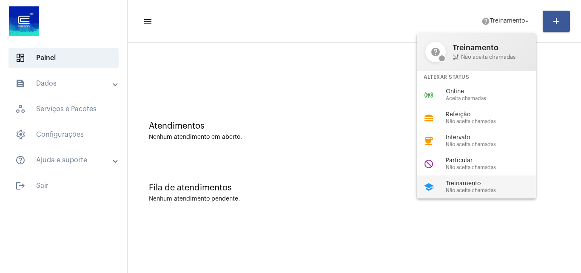
click at [450, 192] on span "Não aceita chamadas" at bounding box center [494, 191] width 97 height 6
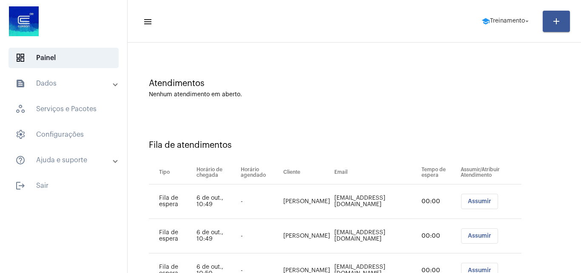
scroll to position [80, 0]
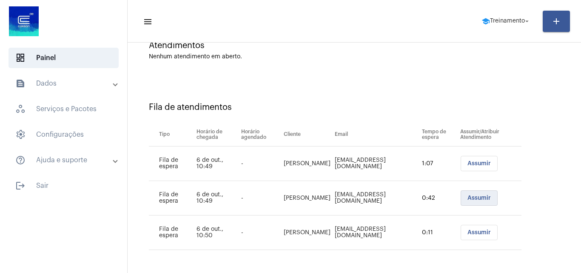
click at [472, 198] on span "Assumir" at bounding box center [479, 198] width 23 height 6
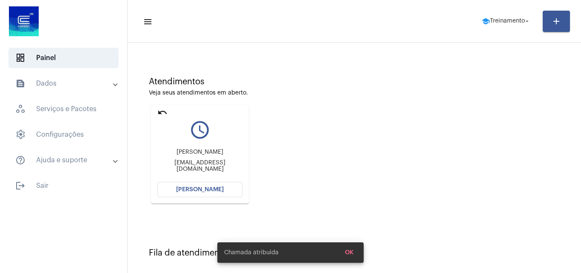
scroll to position [28, 0]
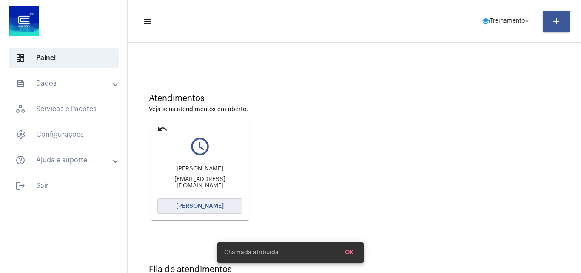
click at [212, 205] on span "[PERSON_NAME]" at bounding box center [200, 206] width 48 height 6
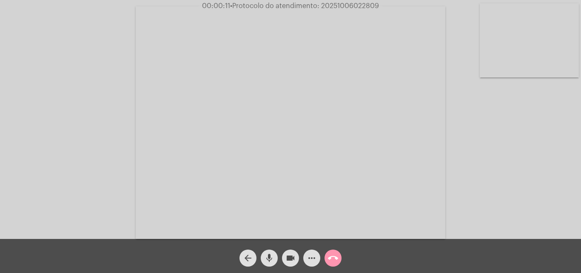
click at [505, 148] on div "Acessando Câmera e Microfone..." at bounding box center [291, 121] width 580 height 239
click at [315, 257] on mat-icon "more_horiz" at bounding box center [312, 258] width 10 height 10
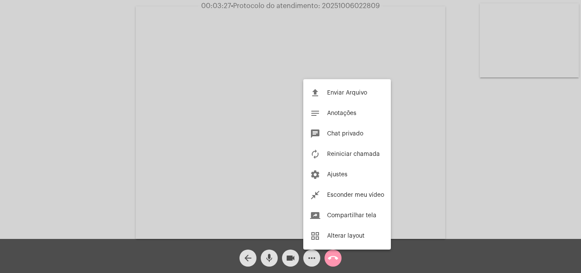
click at [120, 122] on div at bounding box center [290, 136] width 581 height 273
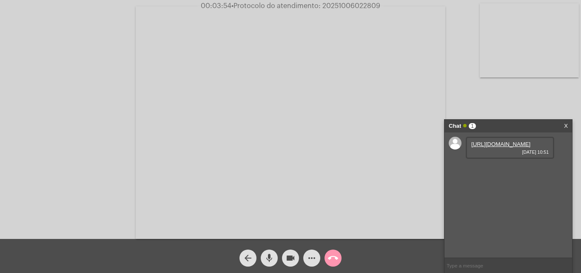
click at [480, 147] on link "[URL][DOMAIN_NAME]" at bounding box center [500, 144] width 59 height 6
click at [341, 4] on span "• Protocolo do atendimento: 20251006022809" at bounding box center [304, 6] width 149 height 7
copy span "20251006022809"
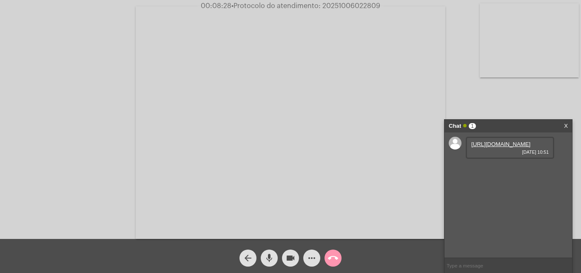
click at [335, 253] on mat-icon "call_end" at bounding box center [333, 258] width 10 height 10
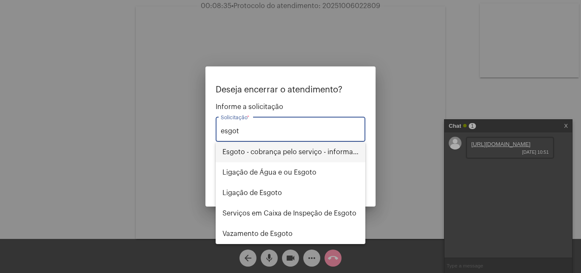
click at [278, 154] on span "Esgoto - cobrança pelo serviço - informações" at bounding box center [291, 152] width 136 height 20
type input "Esgoto - cobrança pelo serviço - informações"
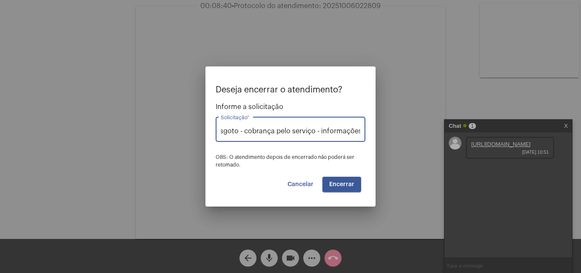
click at [342, 184] on span "Encerrar" at bounding box center [341, 184] width 25 height 6
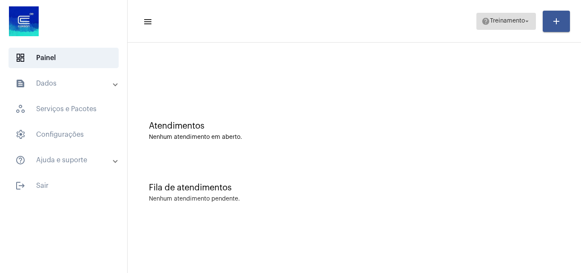
click at [489, 29] on span "help Treinamento arrow_drop_down" at bounding box center [506, 20] width 49 height 15
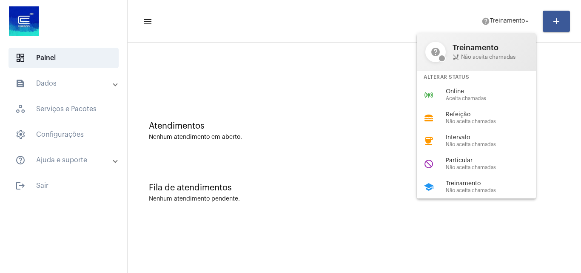
click at [254, 97] on div at bounding box center [290, 136] width 581 height 273
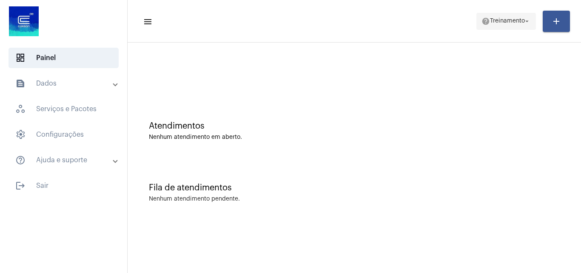
click at [508, 23] on span "Treinamento" at bounding box center [507, 21] width 35 height 6
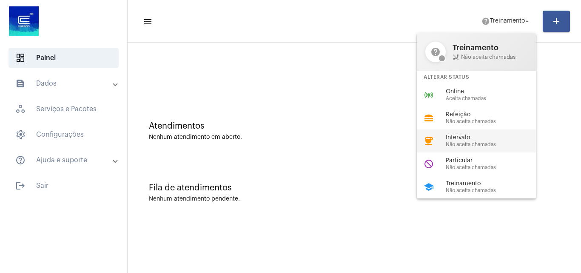
click at [466, 149] on div "coffee Intervalo Não aceita chamadas" at bounding box center [483, 140] width 133 height 23
